Goal: Transaction & Acquisition: Purchase product/service

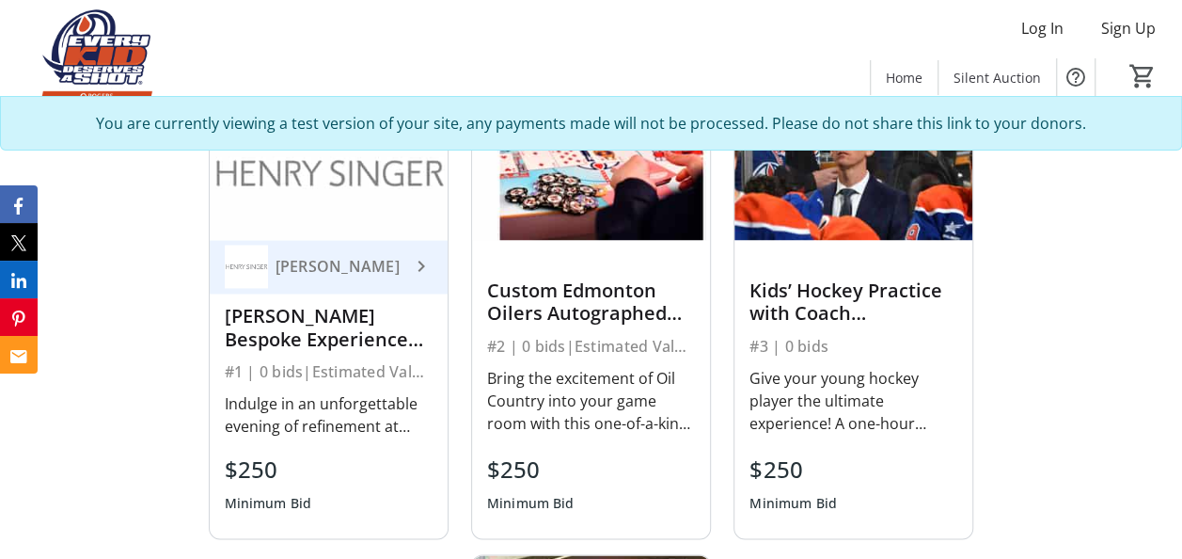
scroll to position [1441, 0]
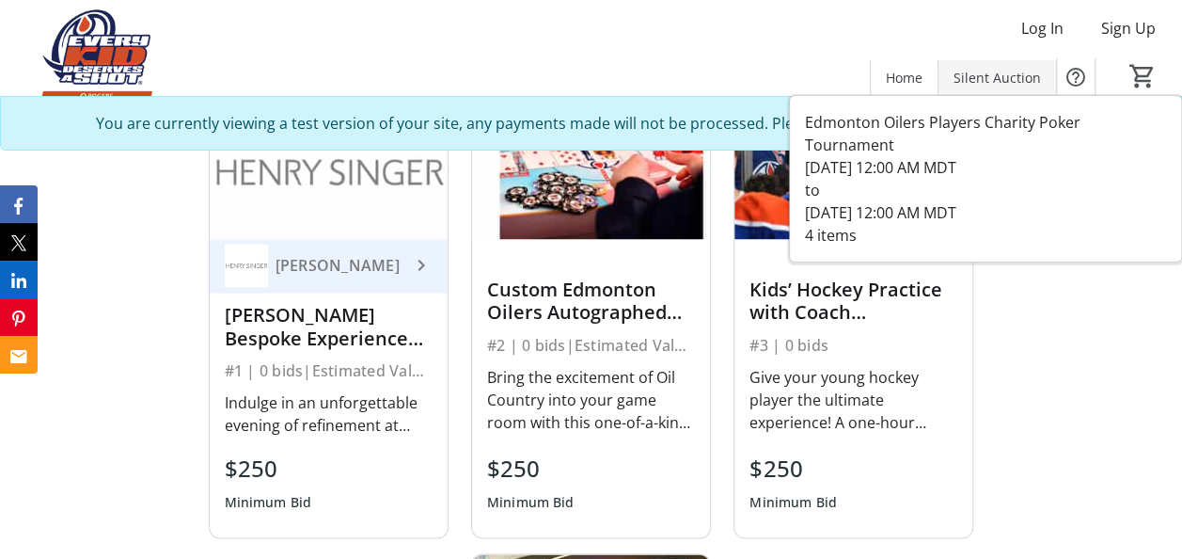
click at [1005, 87] on span at bounding box center [997, 77] width 118 height 45
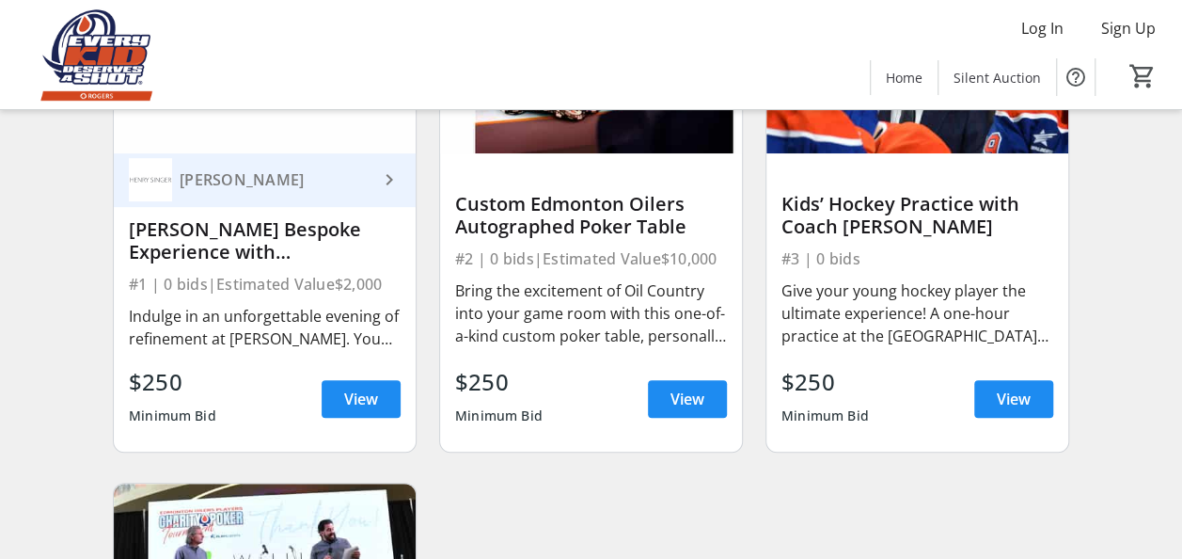
scroll to position [295, 0]
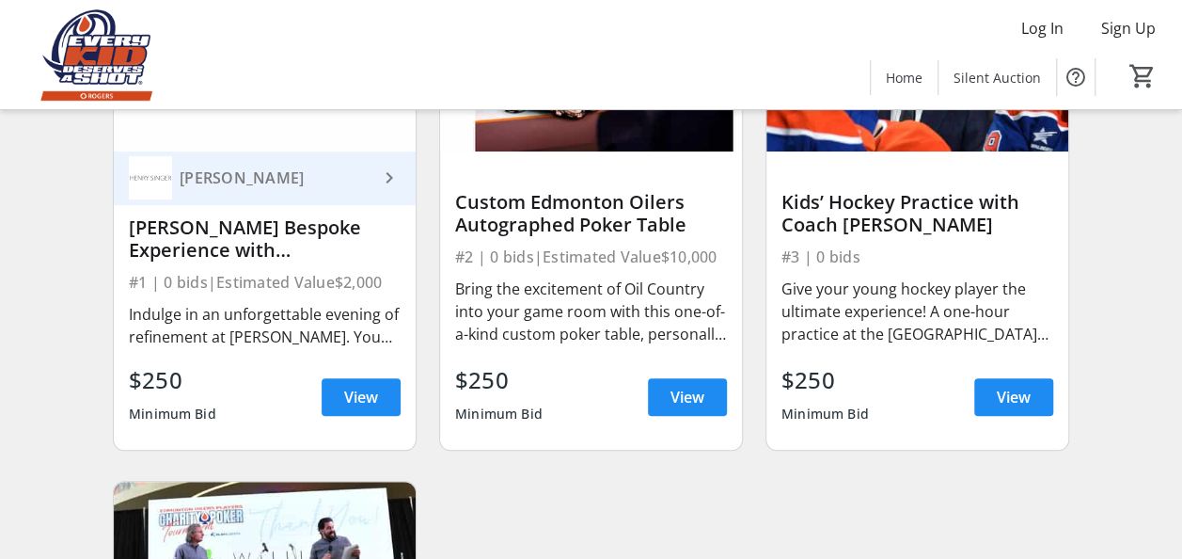
click at [698, 270] on div "#2 | 0 bids | Estimated Value $10,000" at bounding box center [591, 257] width 272 height 26
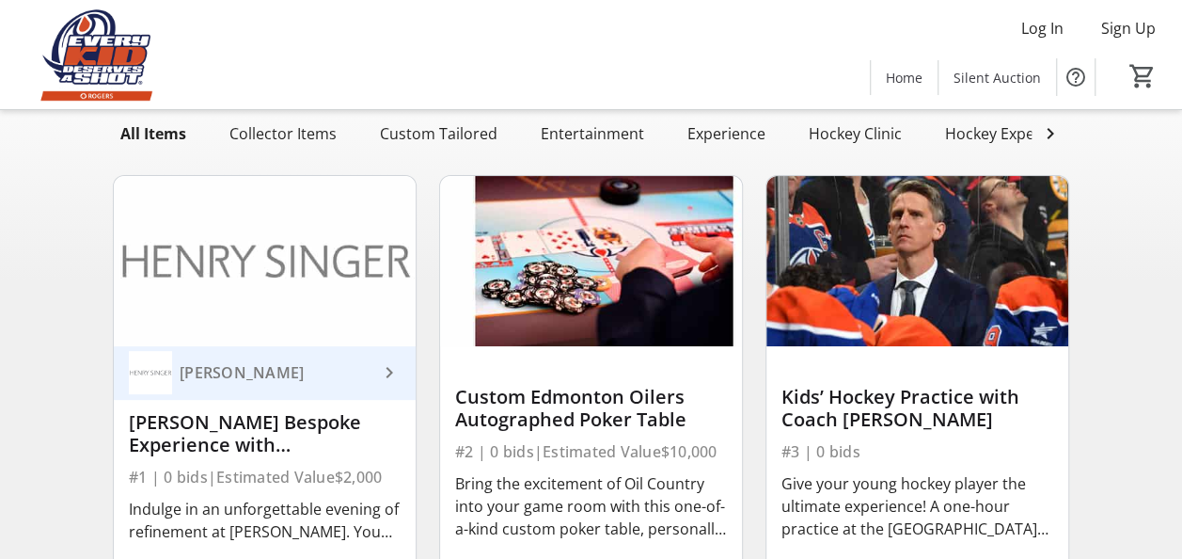
scroll to position [99, 0]
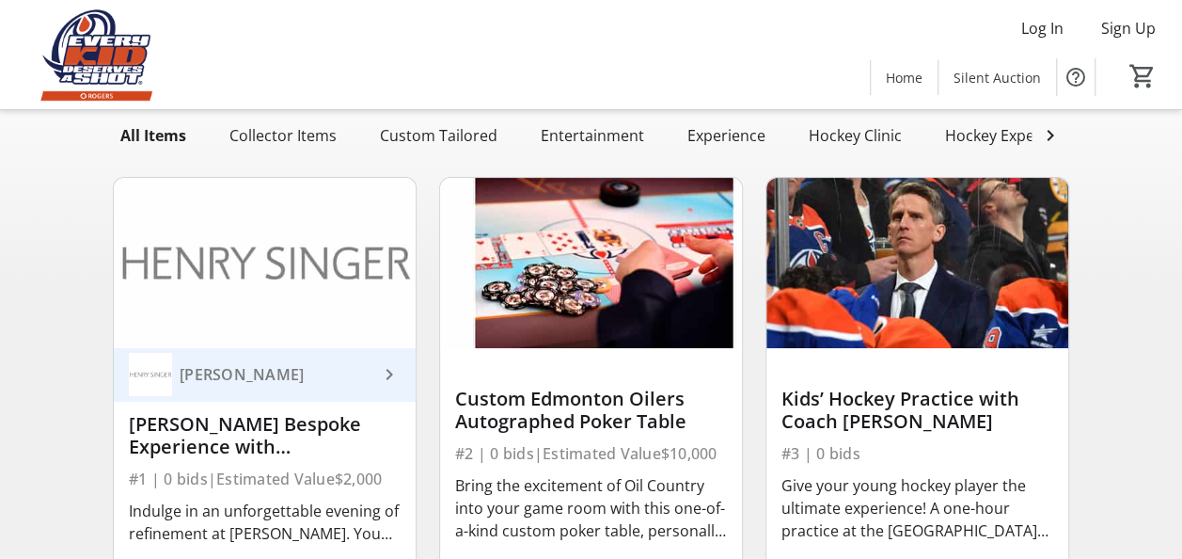
click at [237, 433] on div "[PERSON_NAME] Bespoke Experience with [PERSON_NAME] & [PERSON_NAME]" at bounding box center [265, 435] width 272 height 45
click at [395, 386] on mat-icon "keyboard_arrow_right" at bounding box center [389, 374] width 23 height 23
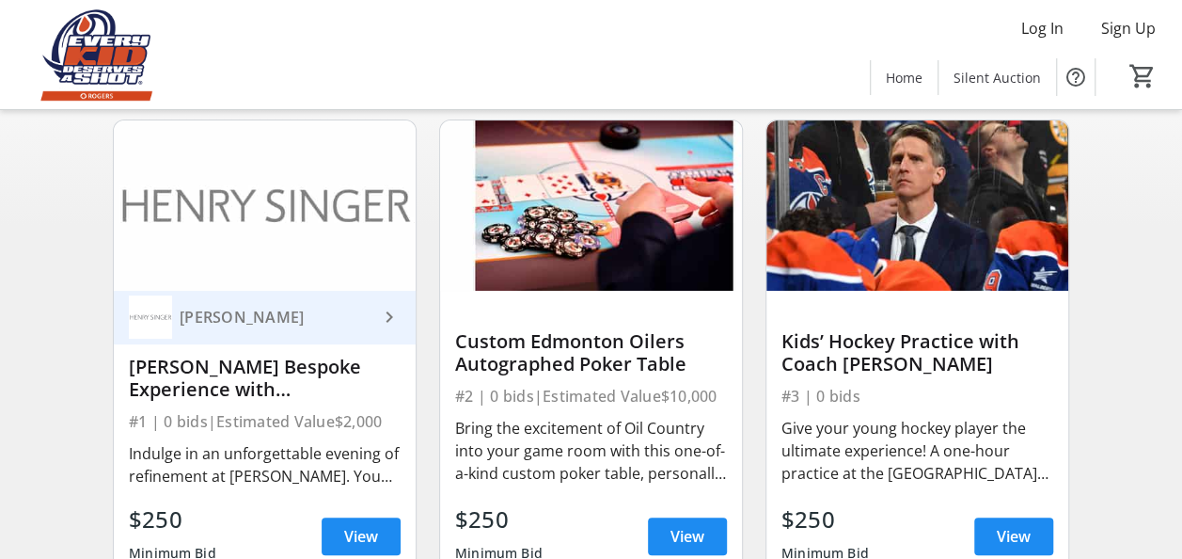
scroll to position [157, 0]
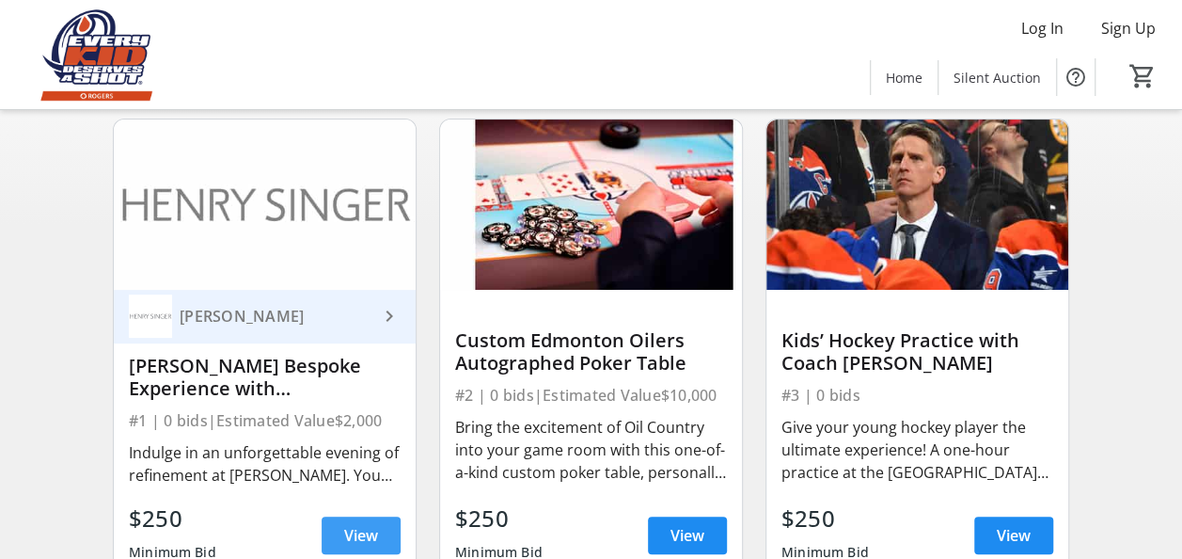
click at [351, 541] on span "View" at bounding box center [361, 535] width 34 height 23
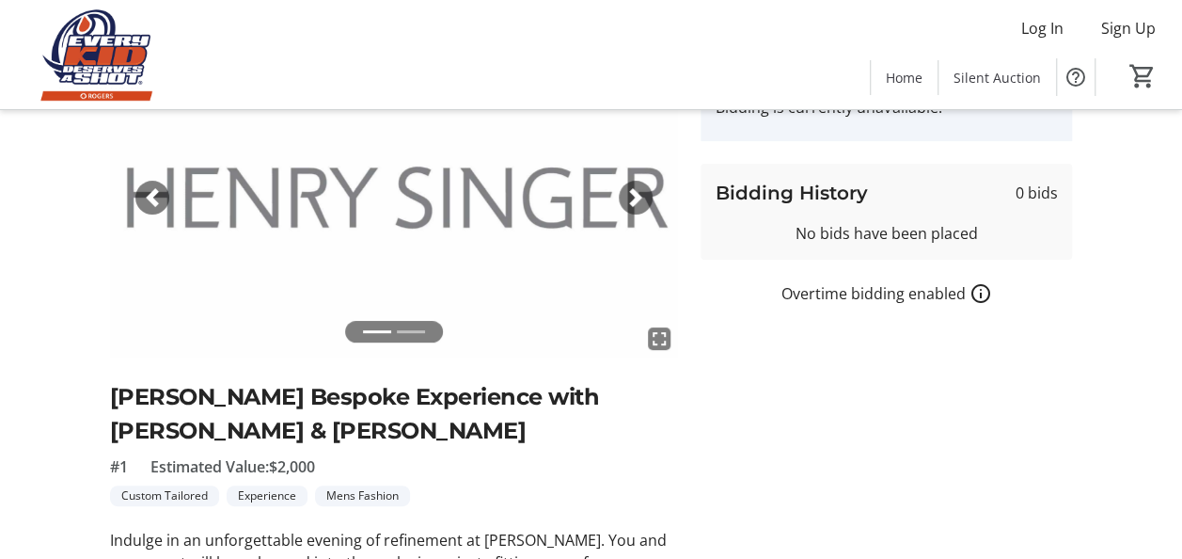
scroll to position [139, 0]
click at [408, 333] on li at bounding box center [411, 333] width 28 height 22
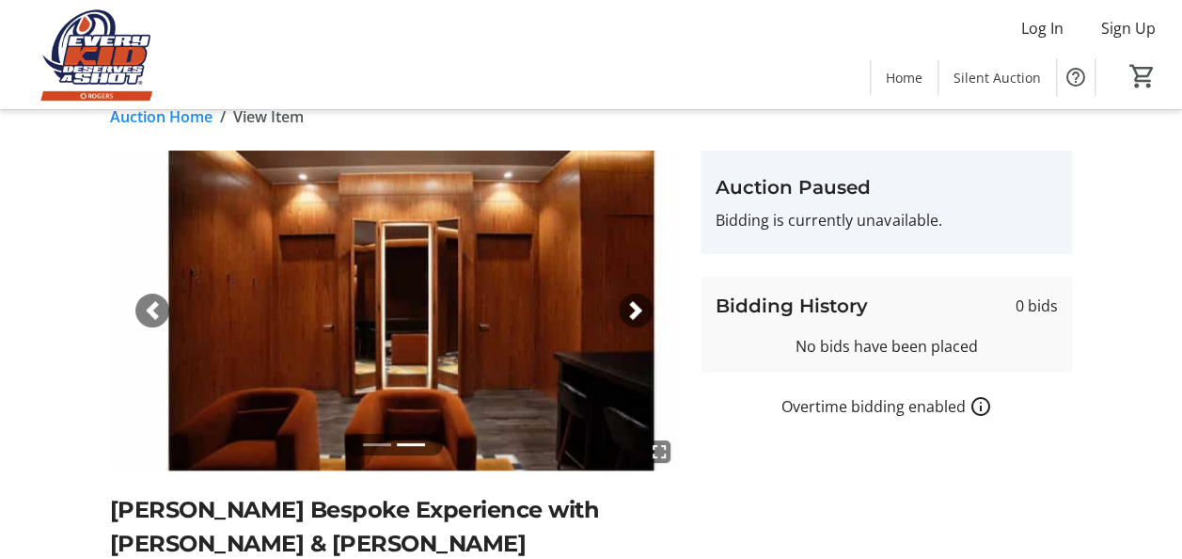
scroll to position [0, 0]
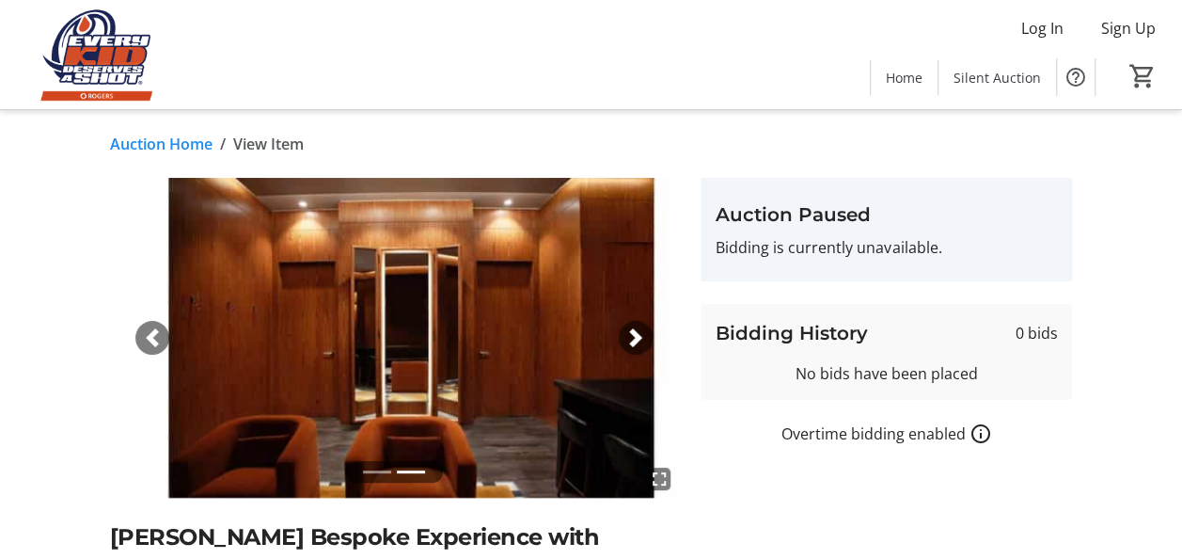
click at [641, 338] on span "button" at bounding box center [635, 337] width 19 height 19
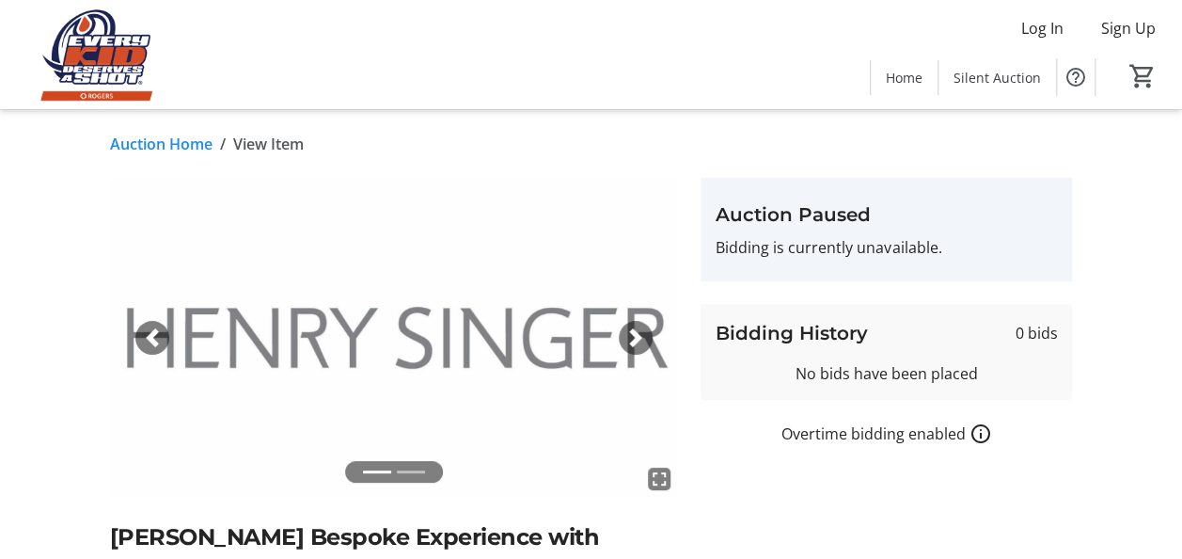
click at [153, 335] on span "button" at bounding box center [152, 337] width 19 height 19
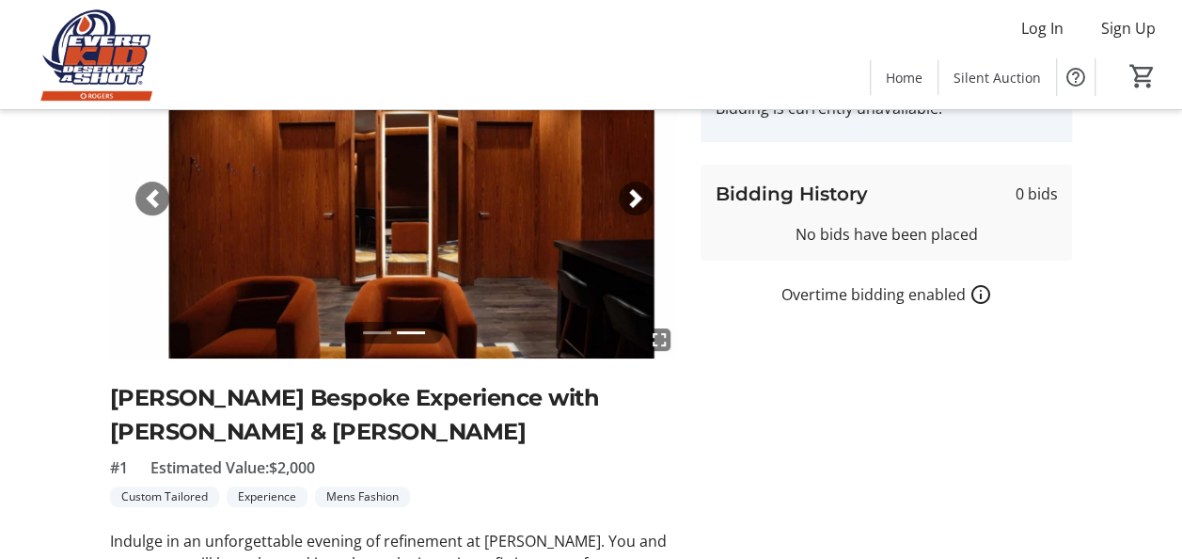
scroll to position [141, 0]
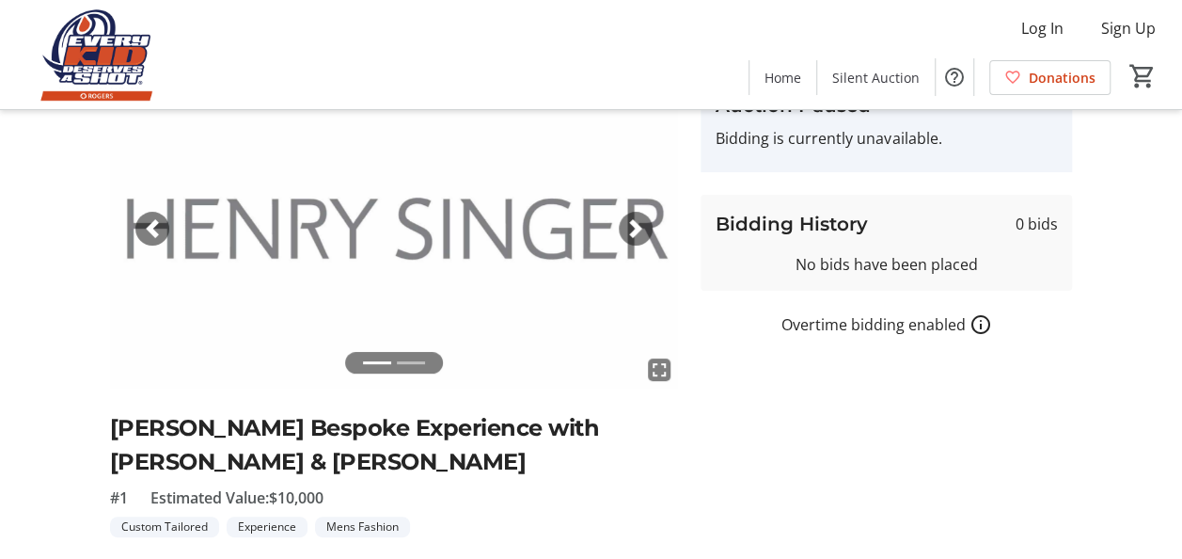
scroll to position [108, 0]
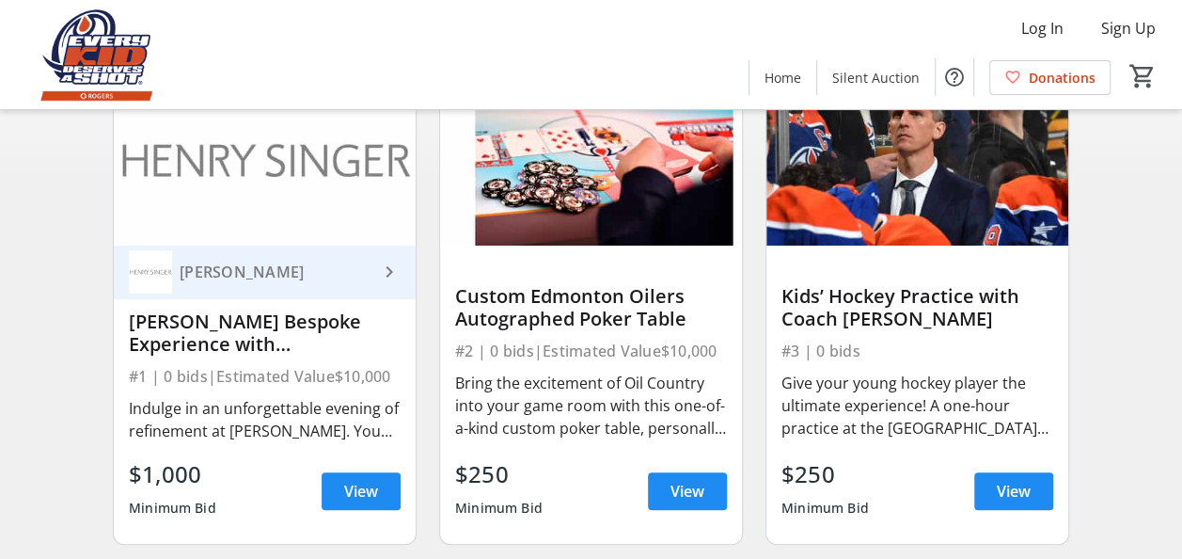
scroll to position [204, 0]
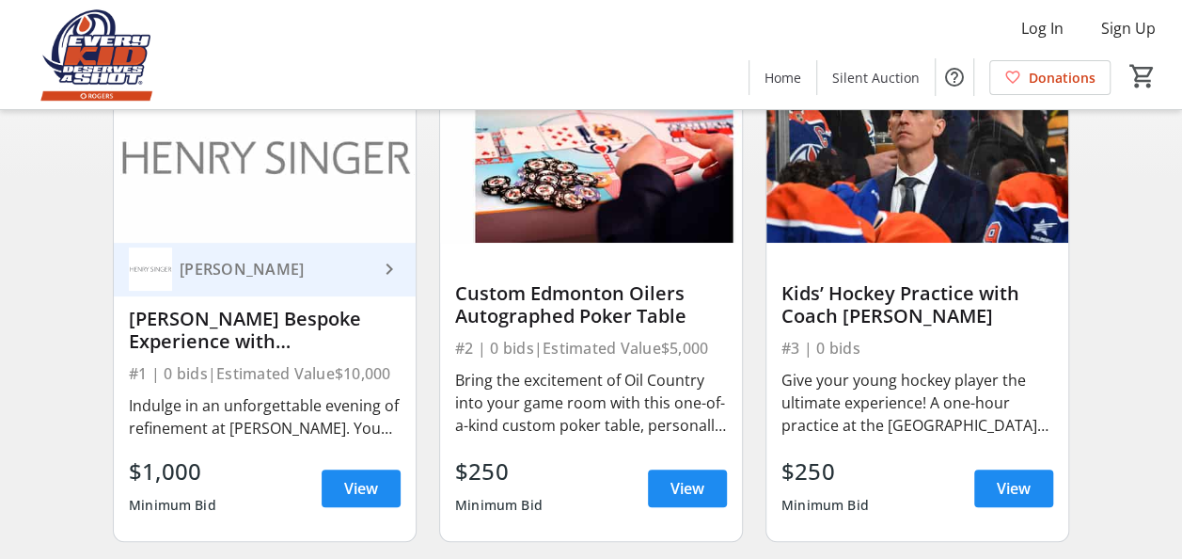
click at [871, 430] on div "Give your young hockey player the ultimate experience! A one-hour practice at t…" at bounding box center [917, 403] width 272 height 68
click at [1017, 499] on span "View" at bounding box center [1014, 488] width 34 height 23
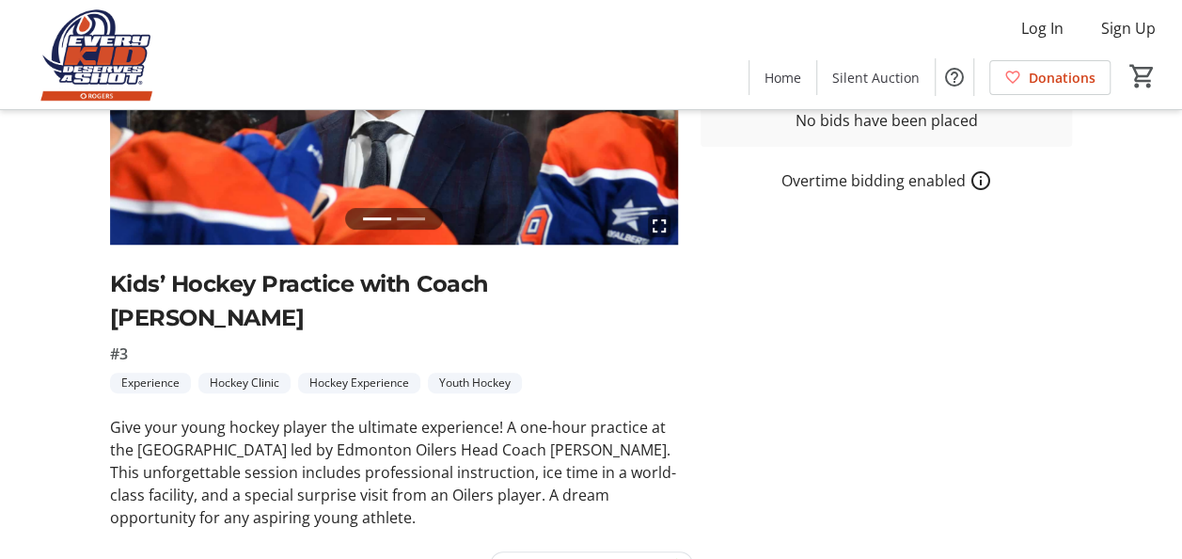
scroll to position [260, 0]
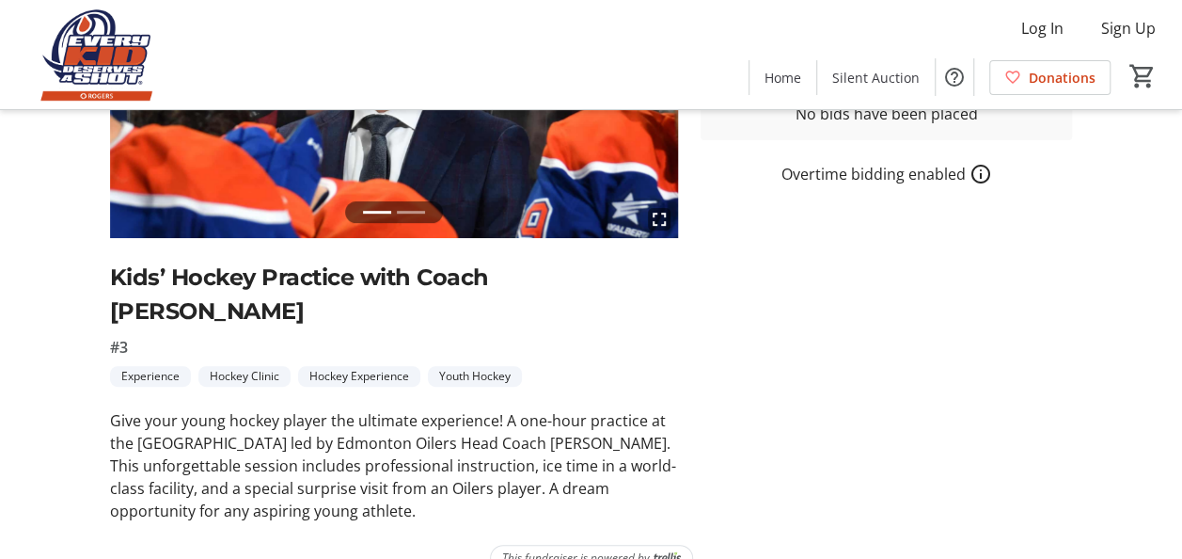
click at [402, 213] on li at bounding box center [411, 212] width 28 height 22
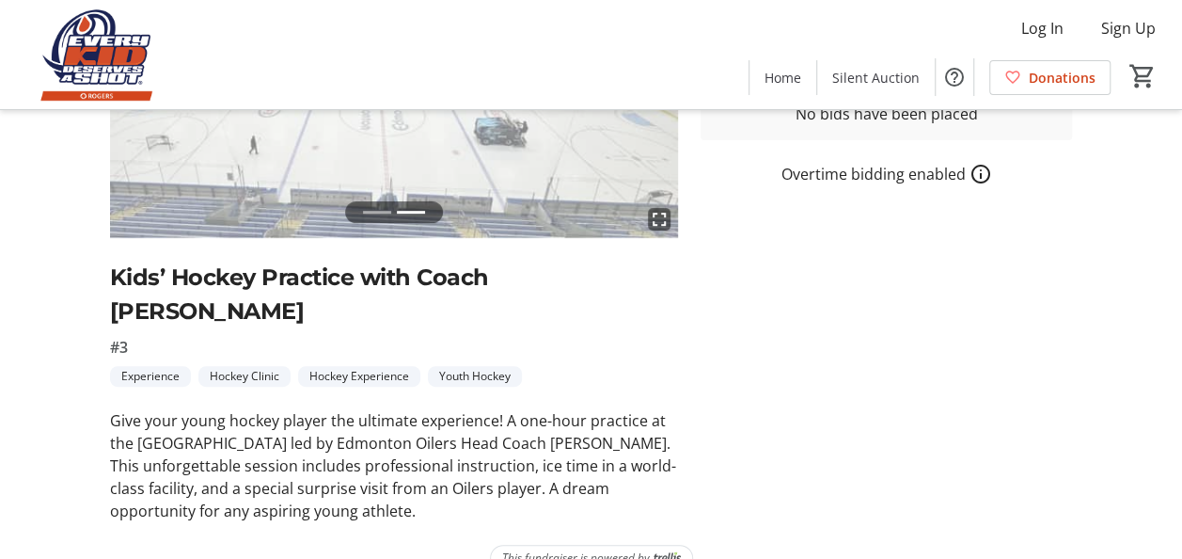
click at [384, 213] on li at bounding box center [377, 212] width 28 height 22
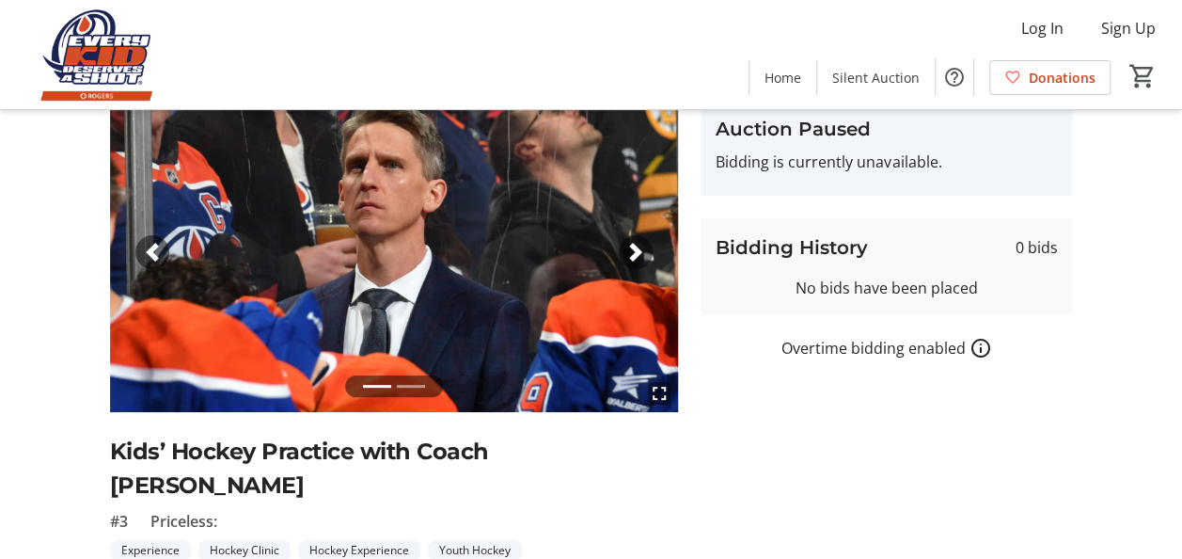
scroll to position [87, 0]
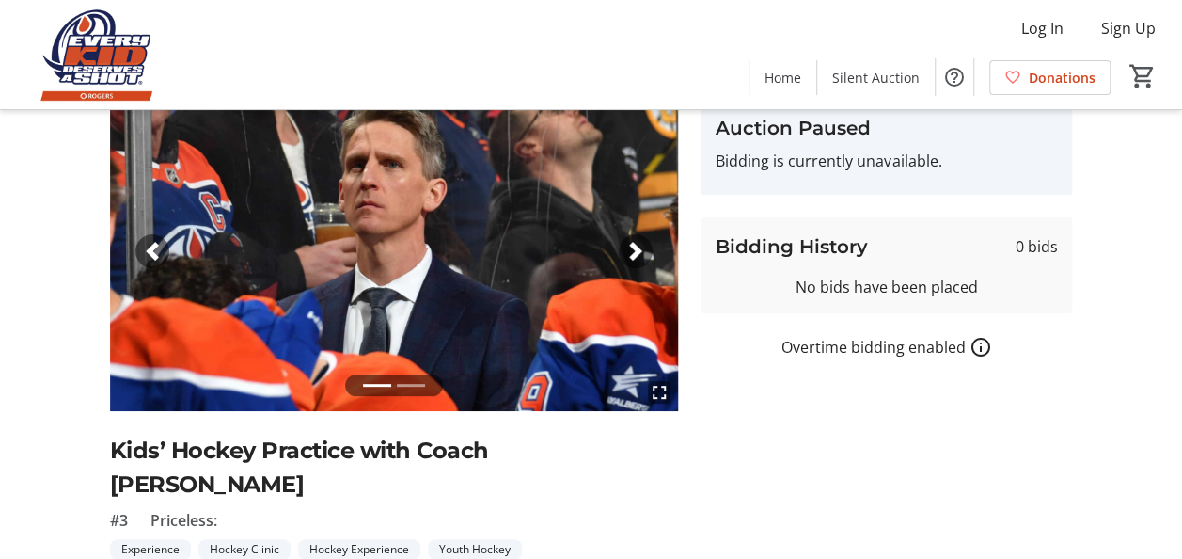
click at [403, 385] on li at bounding box center [411, 385] width 28 height 22
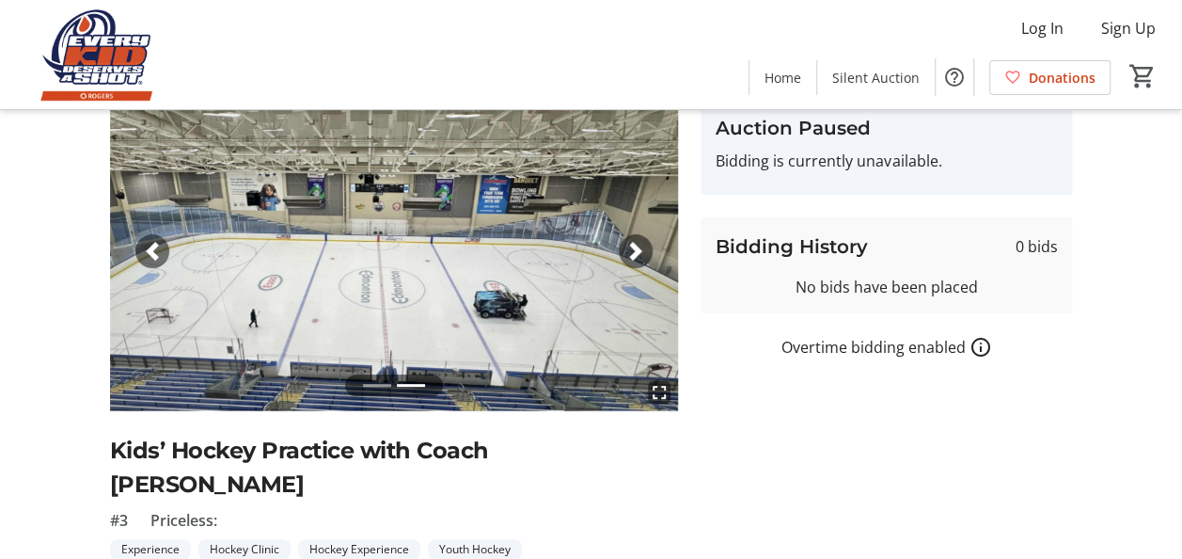
click at [379, 384] on li at bounding box center [377, 385] width 28 height 22
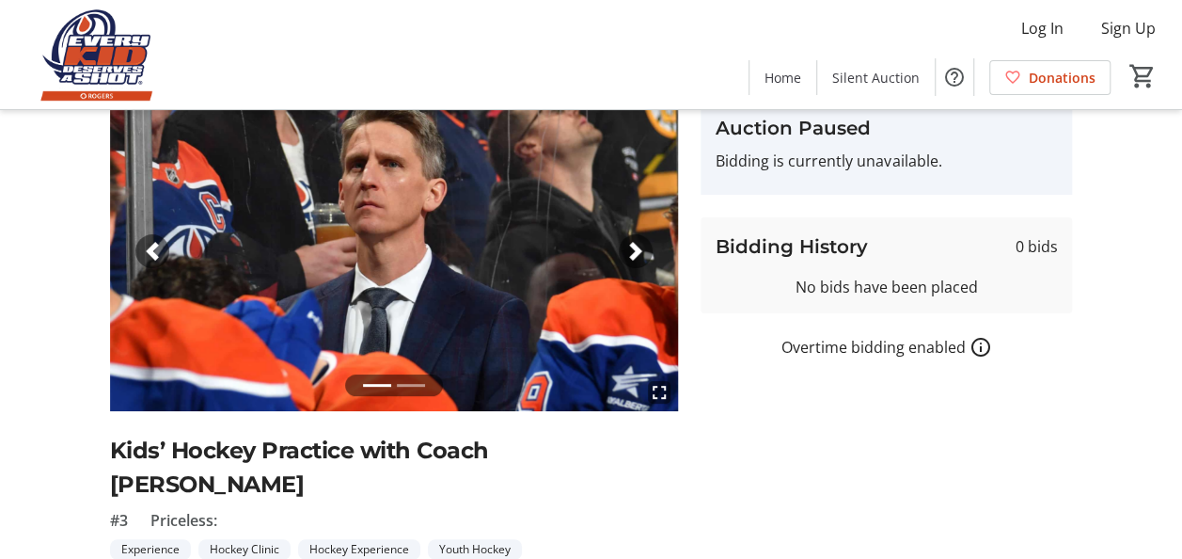
click at [404, 382] on li at bounding box center [411, 385] width 28 height 22
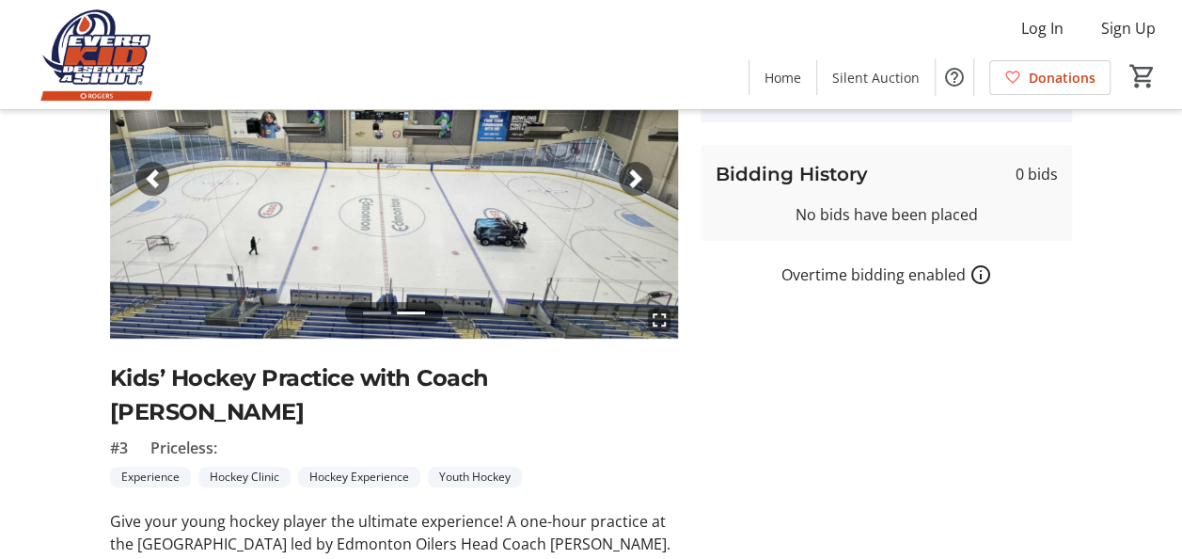
scroll to position [158, 0]
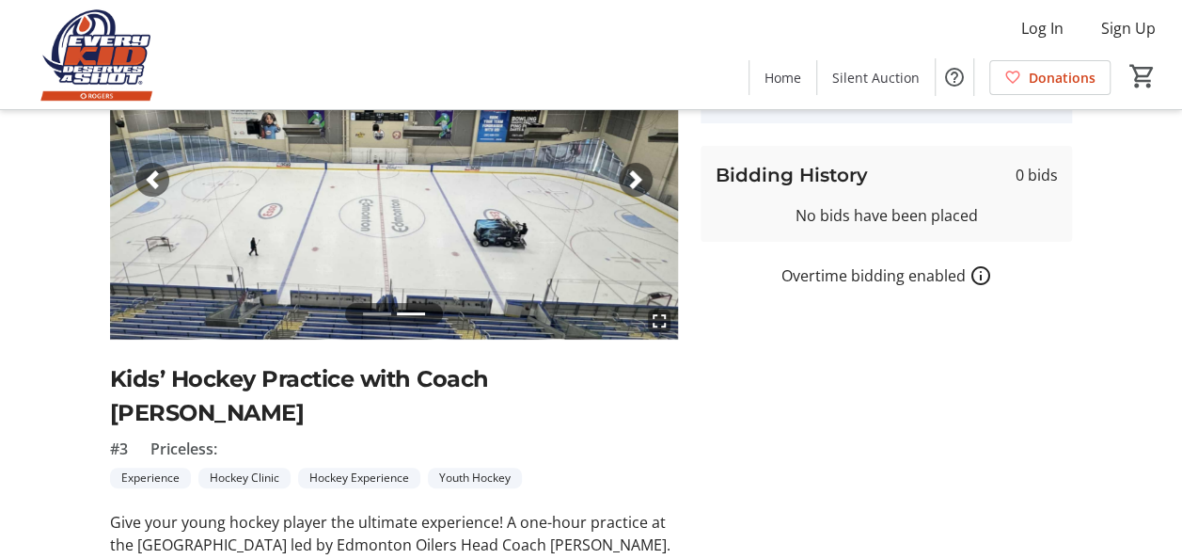
click at [373, 314] on li at bounding box center [377, 314] width 28 height 22
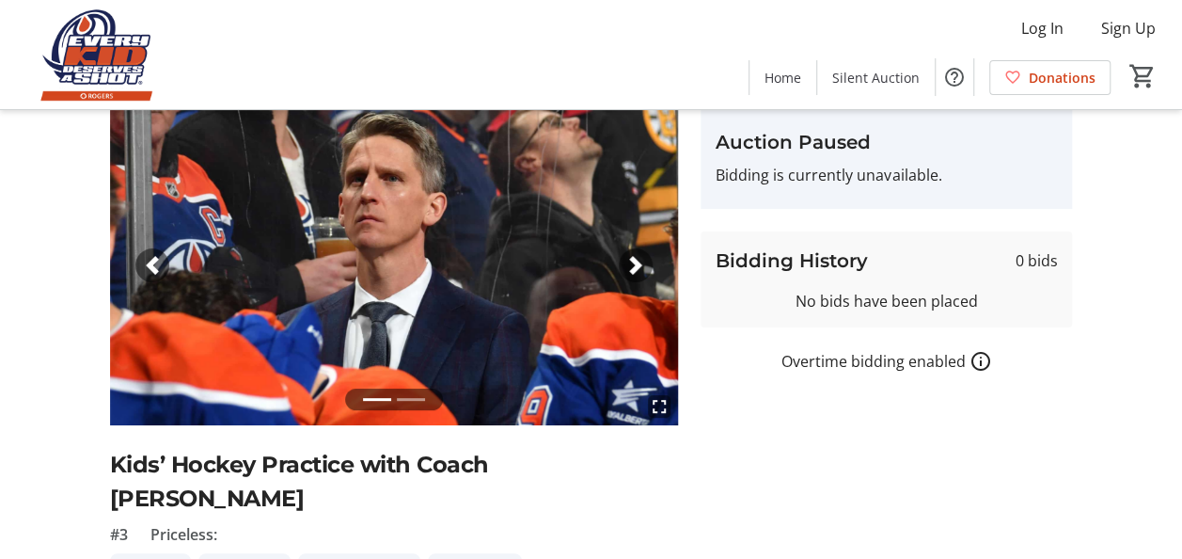
scroll to position [71, 0]
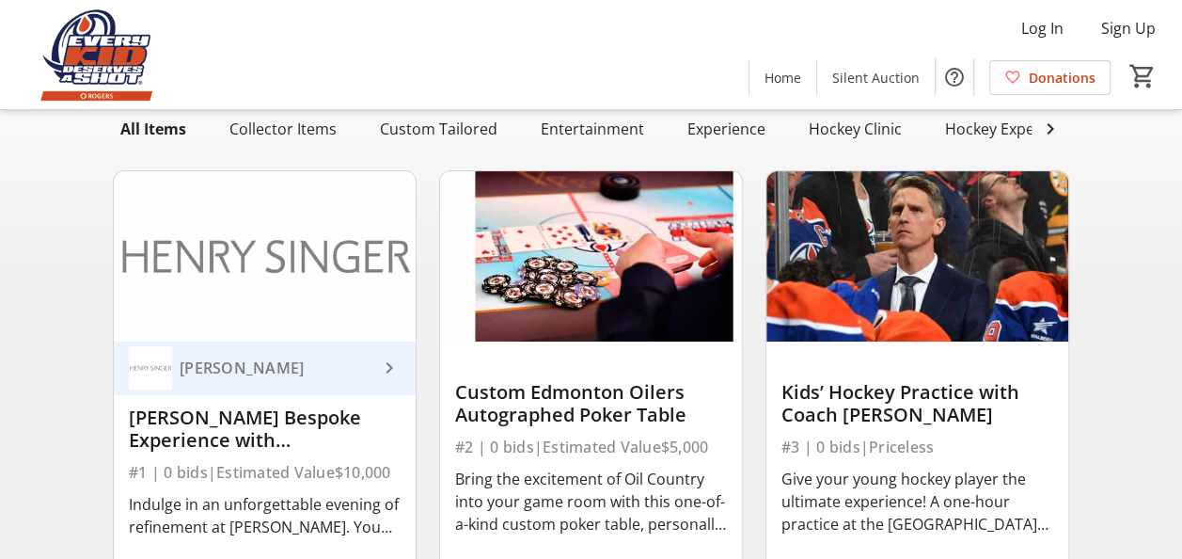
scroll to position [108, 0]
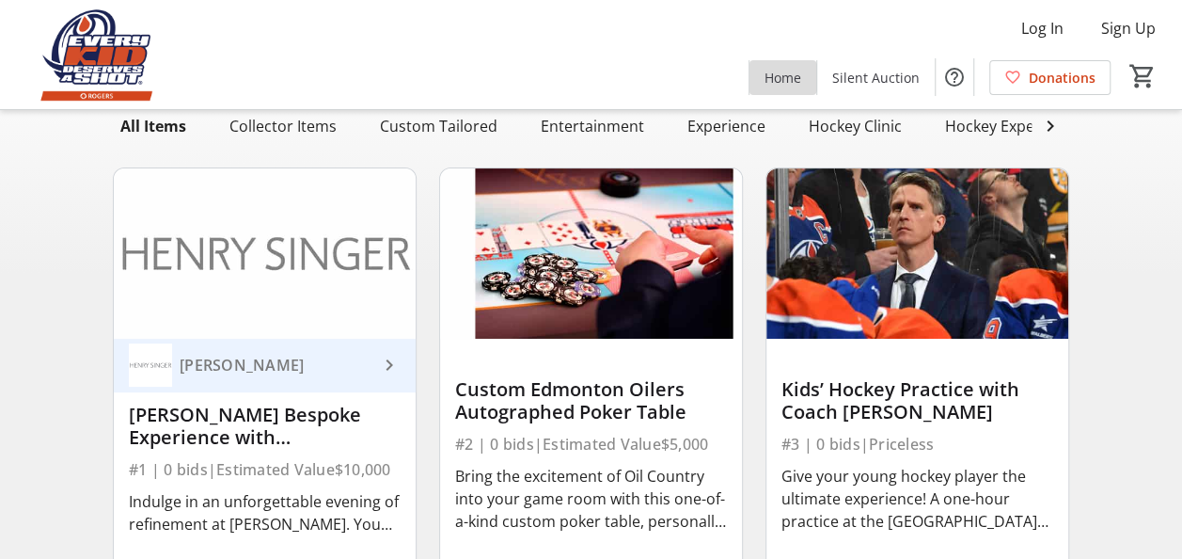
click at [794, 62] on span at bounding box center [782, 77] width 67 height 45
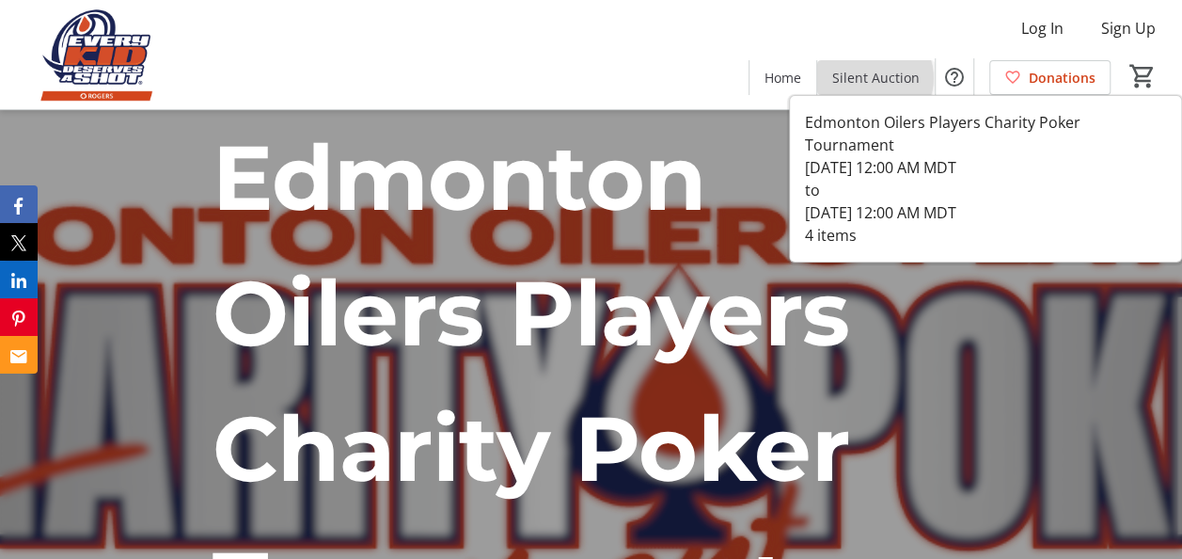
click at [876, 78] on span "Silent Auction" at bounding box center [875, 78] width 87 height 20
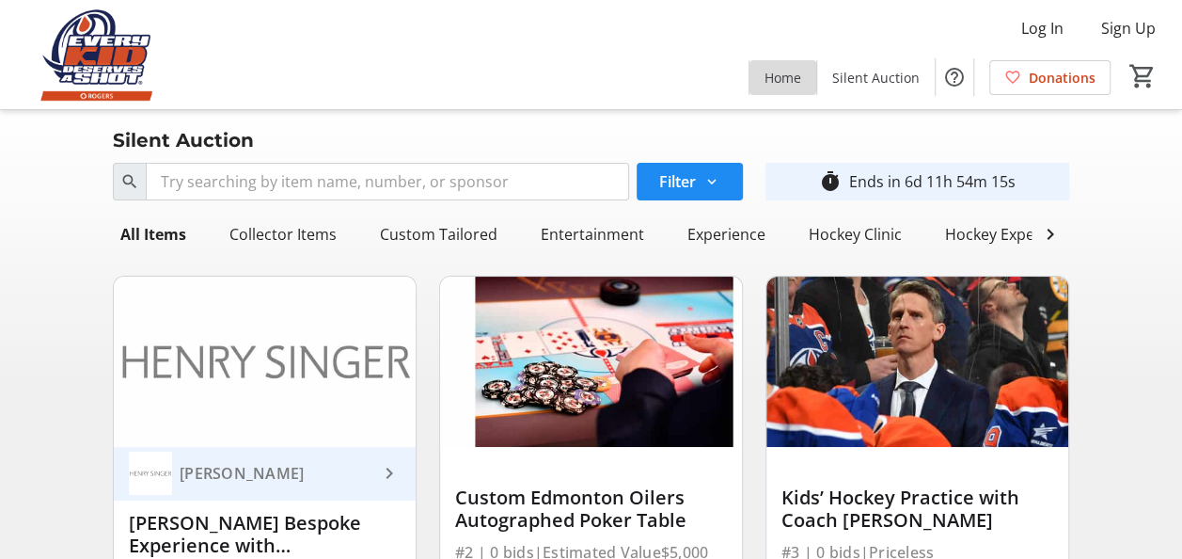
click at [778, 78] on span "Home" at bounding box center [782, 78] width 37 height 20
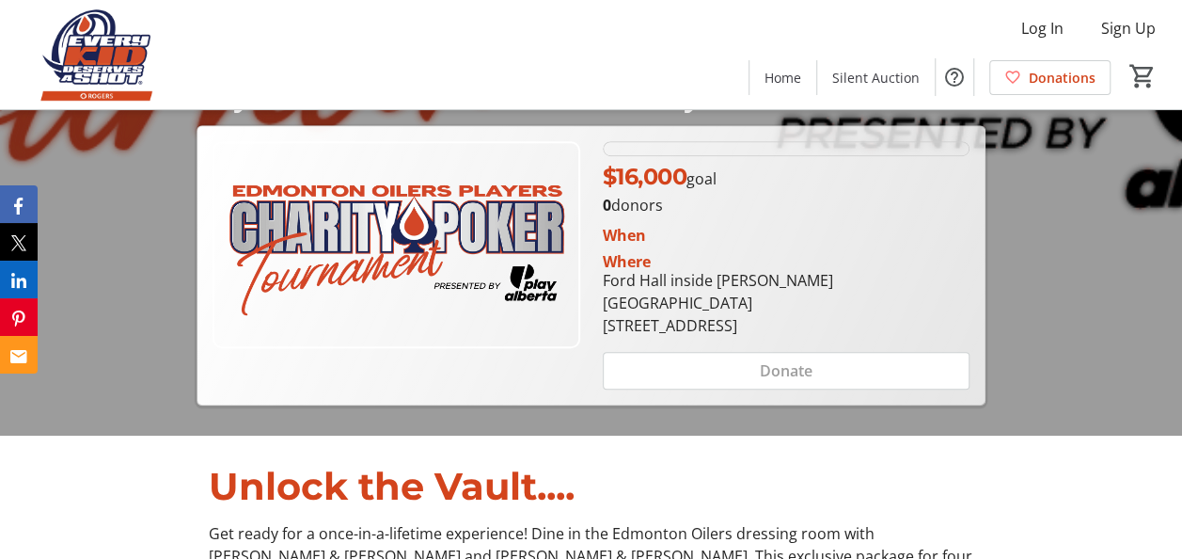
scroll to position [574, 0]
click at [685, 178] on span "$16,000" at bounding box center [645, 177] width 85 height 27
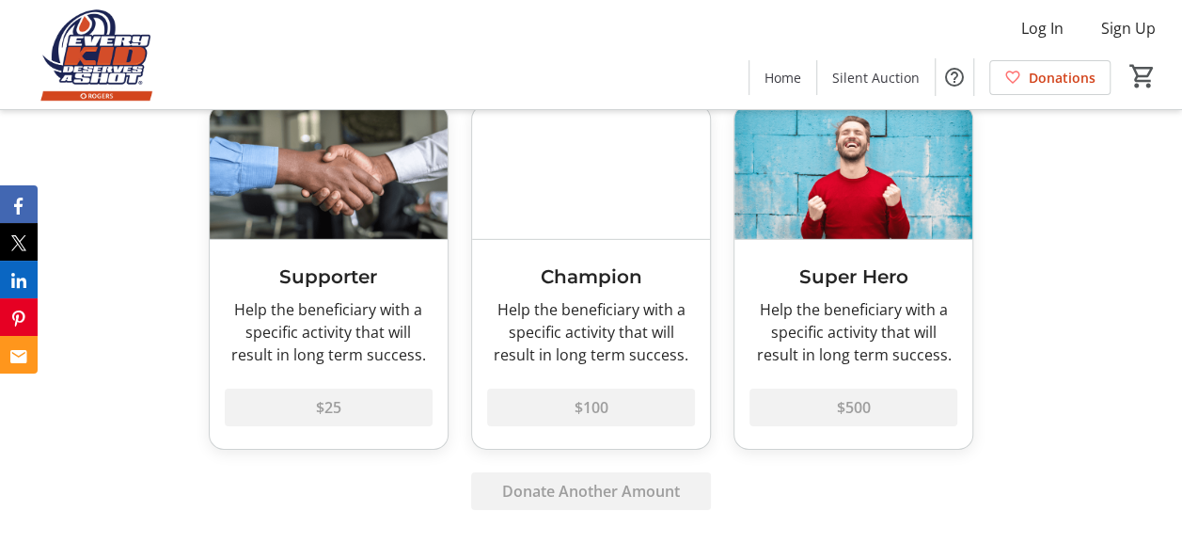
scroll to position [2754, 0]
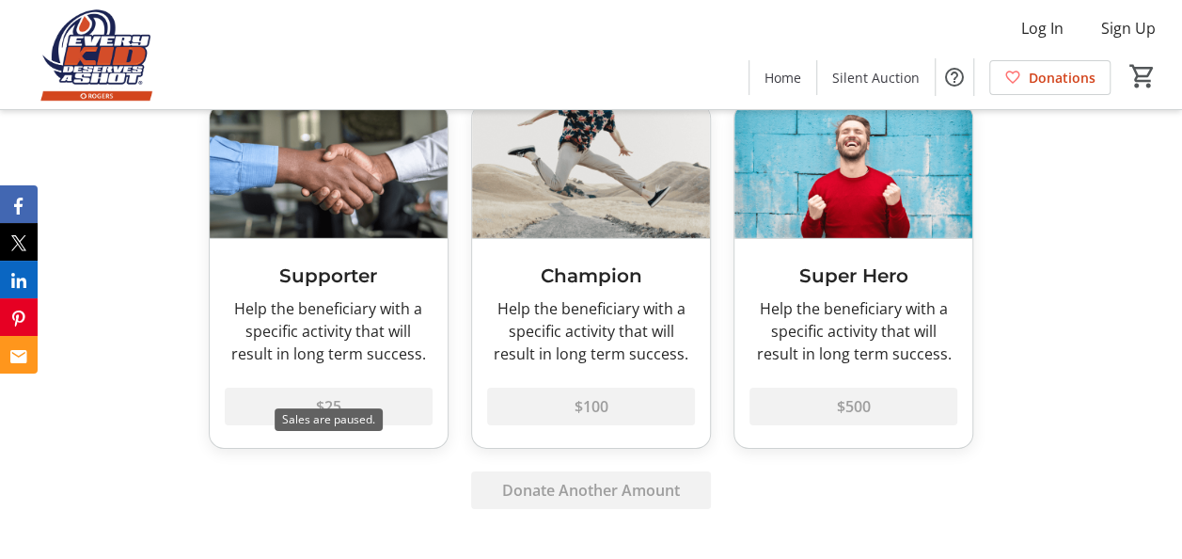
click at [334, 380] on div "$25" at bounding box center [329, 395] width 208 height 60
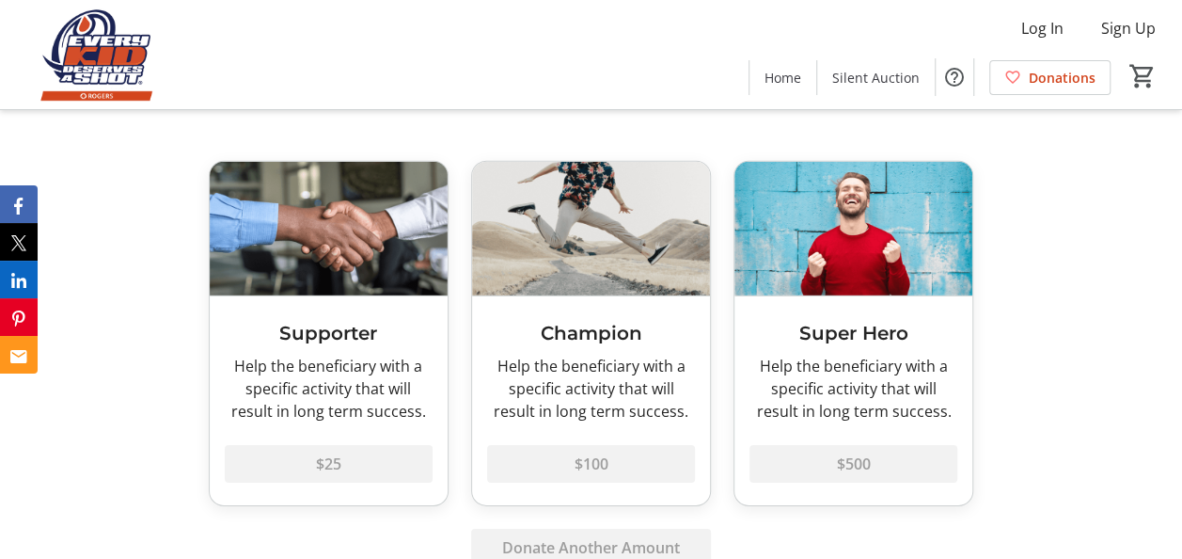
scroll to position [2699, 0]
